Goal: Task Accomplishment & Management: Manage account settings

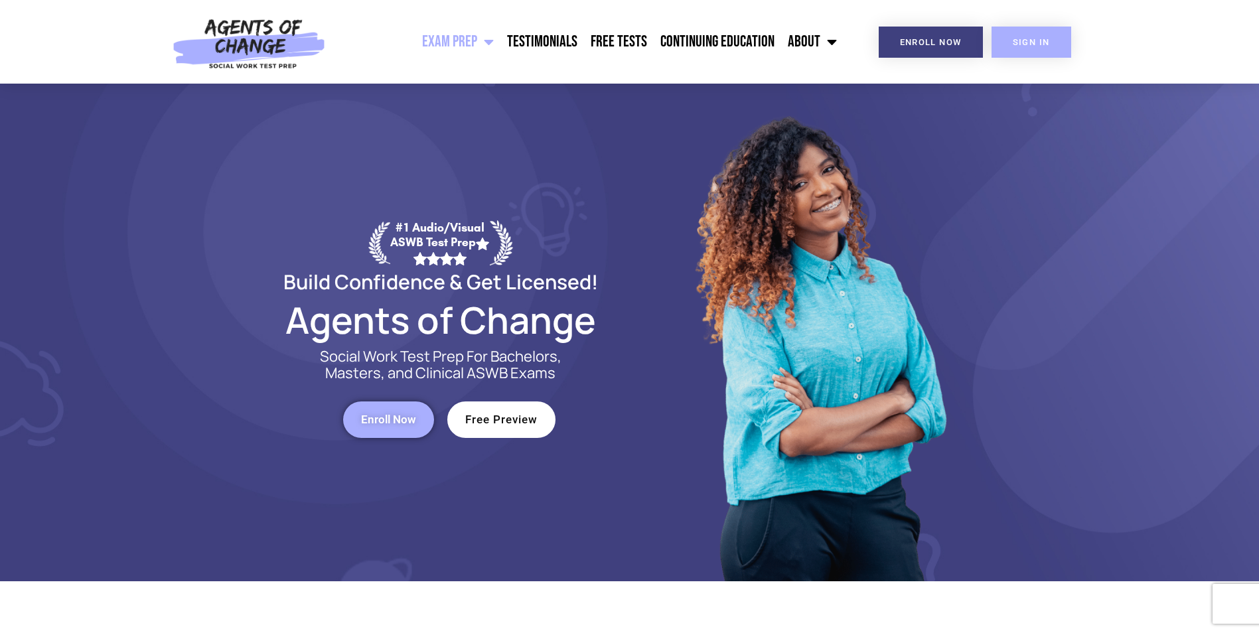
click at [1041, 44] on span "SIGN IN" at bounding box center [1031, 42] width 37 height 9
click at [1037, 48] on link "SIGN IN" at bounding box center [1032, 42] width 80 height 31
click at [1016, 58] on div "SIGN IN" at bounding box center [1038, 42] width 111 height 84
click at [1018, 54] on link "SIGN IN" at bounding box center [1032, 42] width 80 height 31
